Goal: Information Seeking & Learning: Check status

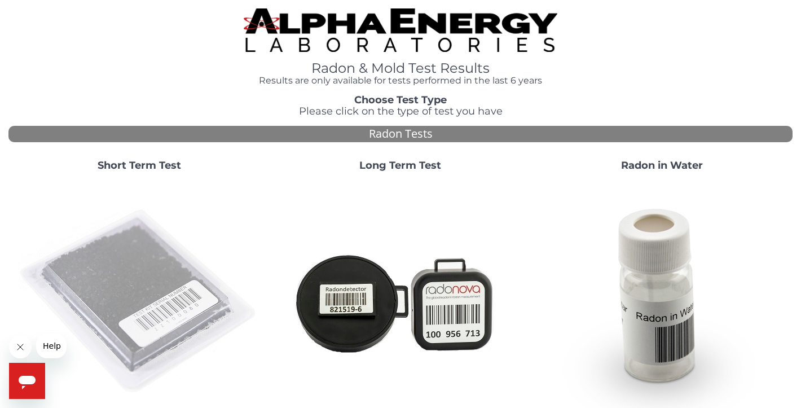
click at [133, 283] on img at bounding box center [139, 302] width 243 height 243
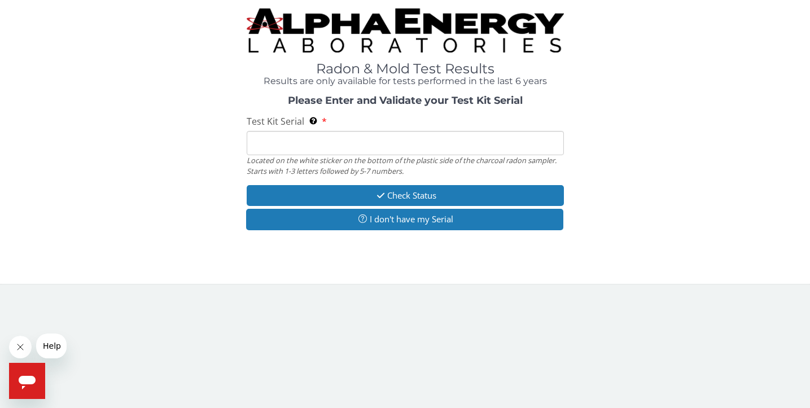
click at [305, 146] on input "Test Kit Serial Located on the white sticker on the bottom of the plastic side …" at bounding box center [405, 143] width 317 height 24
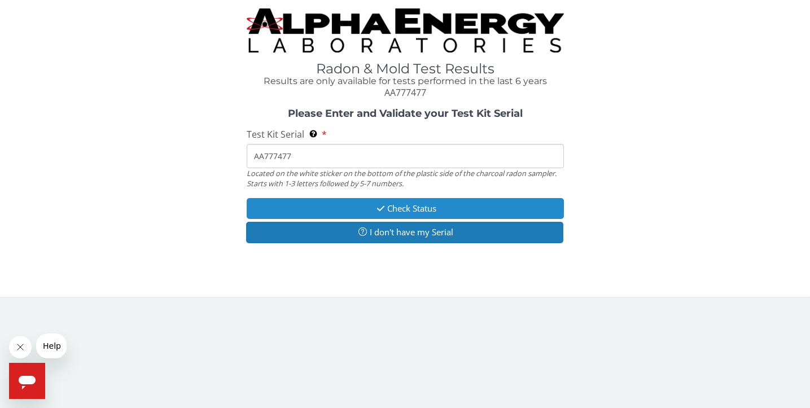
type input "AA777477"
click at [402, 209] on button "Check Status" at bounding box center [405, 208] width 317 height 21
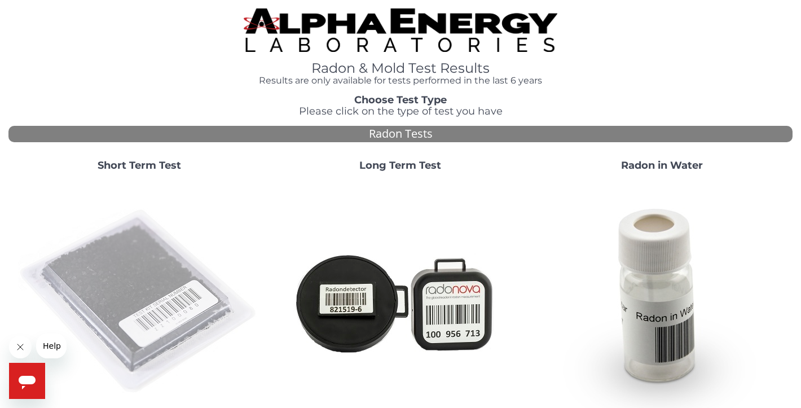
click at [143, 306] on img at bounding box center [139, 302] width 243 height 243
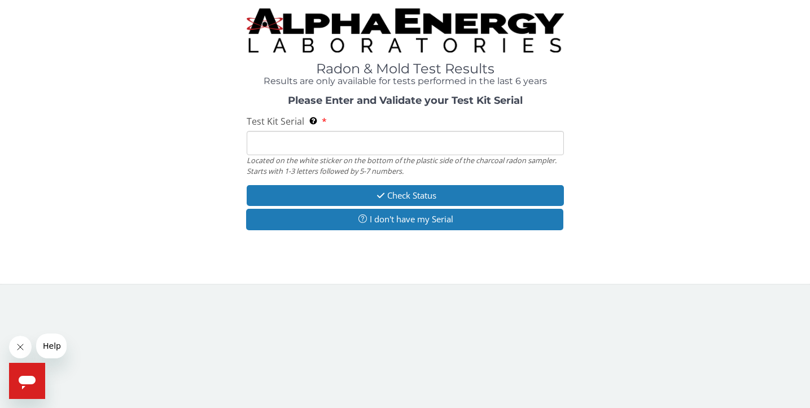
click at [277, 148] on input "Test Kit Serial Located on the white sticker on the bottom of the plastic side …" at bounding box center [405, 143] width 317 height 24
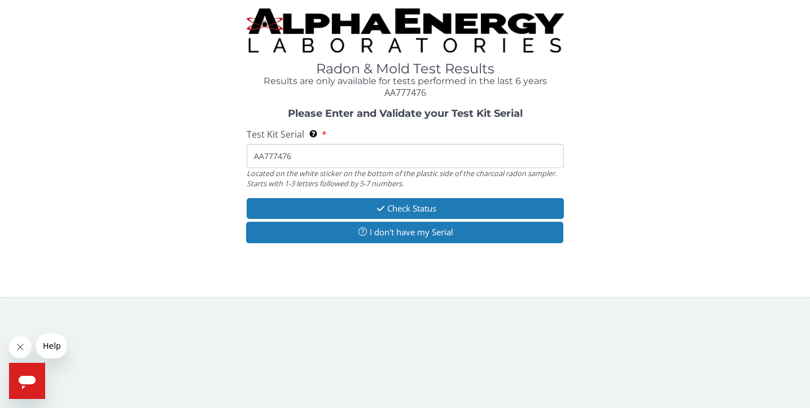
type input "AA777476"
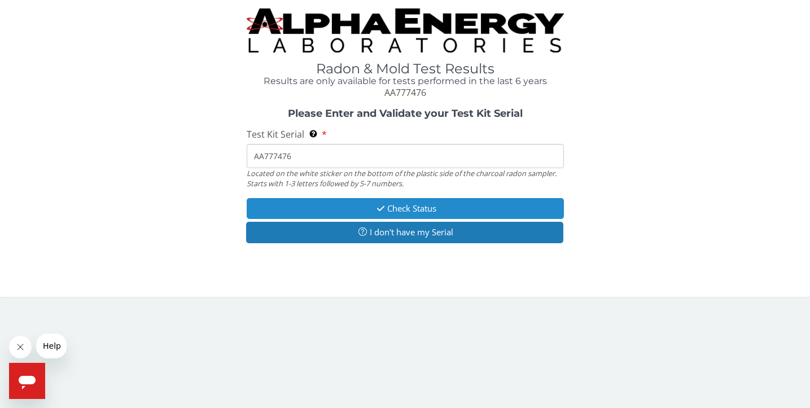
click at [387, 206] on button "Check Status" at bounding box center [405, 208] width 317 height 21
